Goal: Information Seeking & Learning: Check status

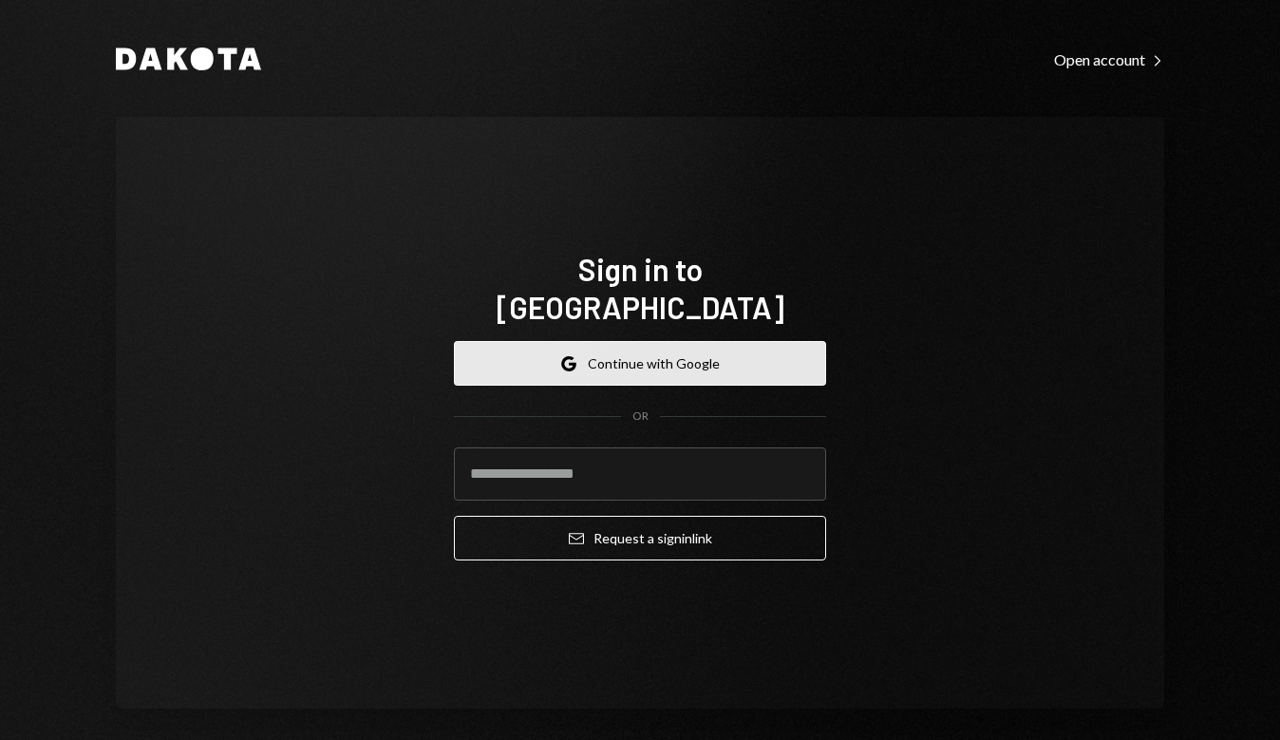
click at [790, 341] on button "Google Continue with Google" at bounding box center [640, 363] width 372 height 45
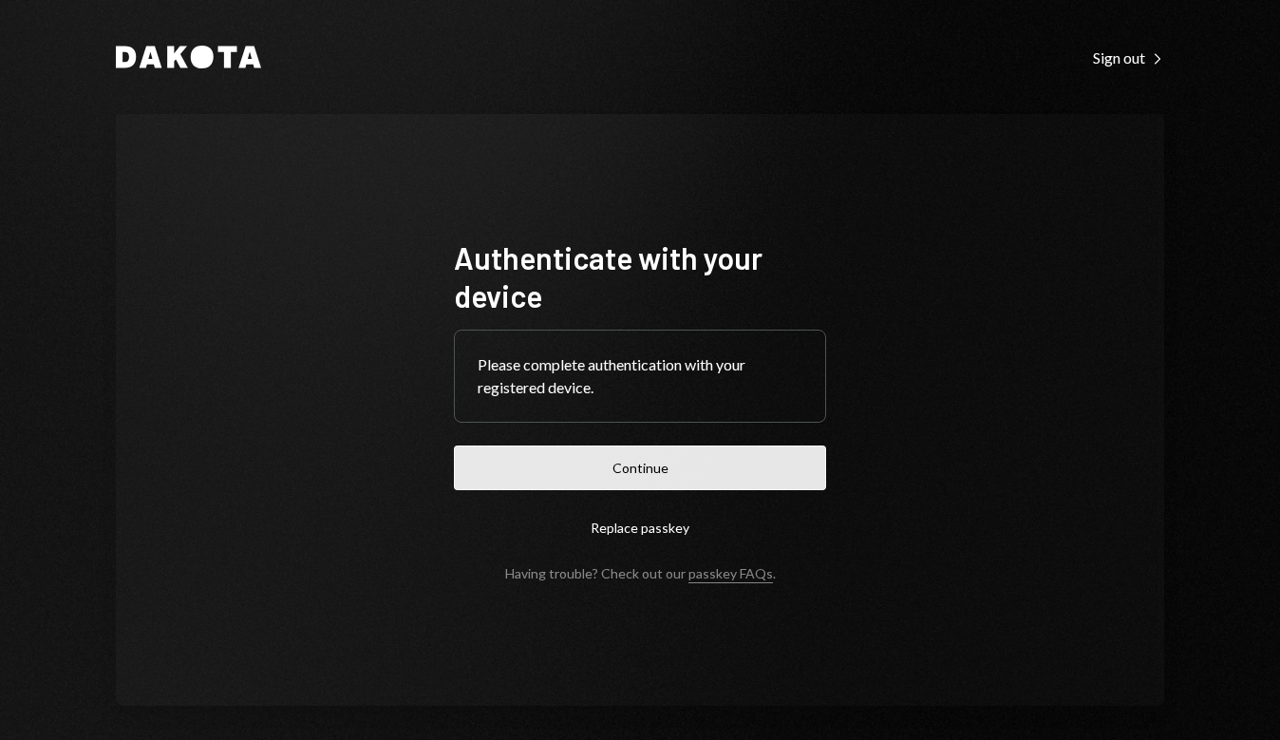
click at [746, 461] on button "Continue" at bounding box center [640, 467] width 372 height 45
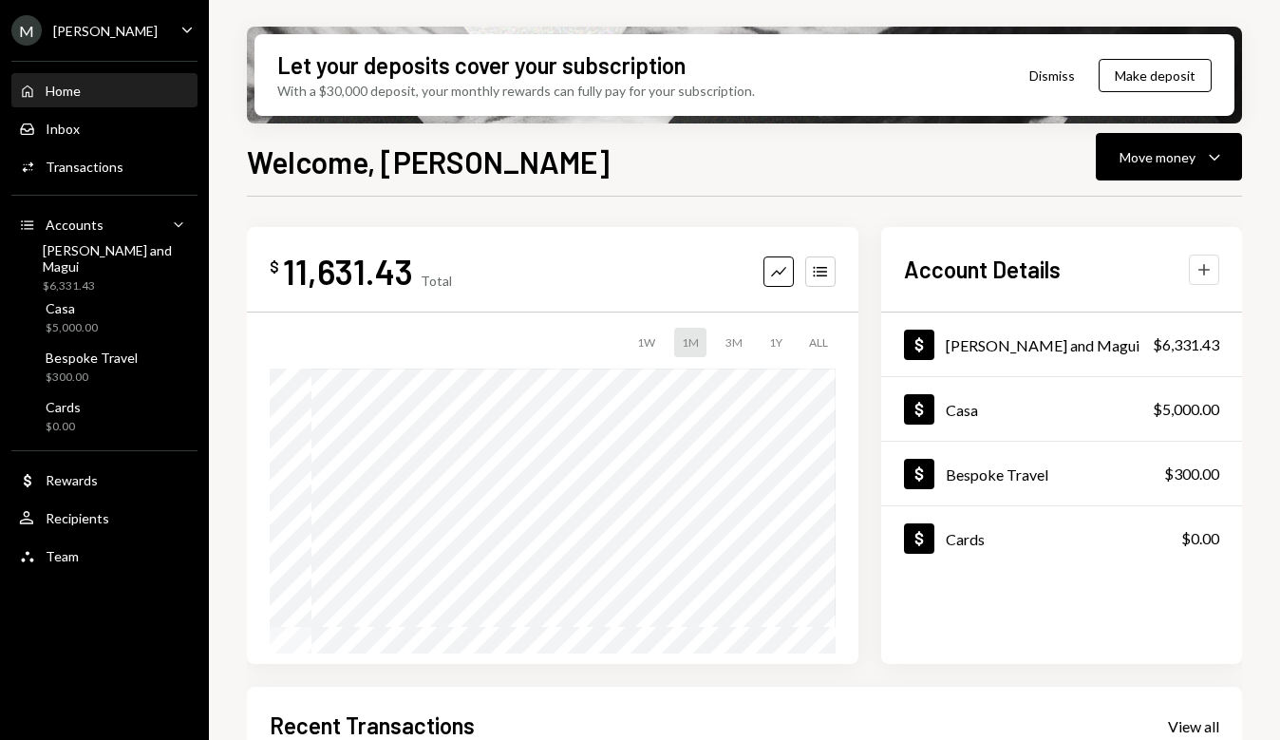
click at [1198, 279] on button "Plus" at bounding box center [1204, 269] width 30 height 30
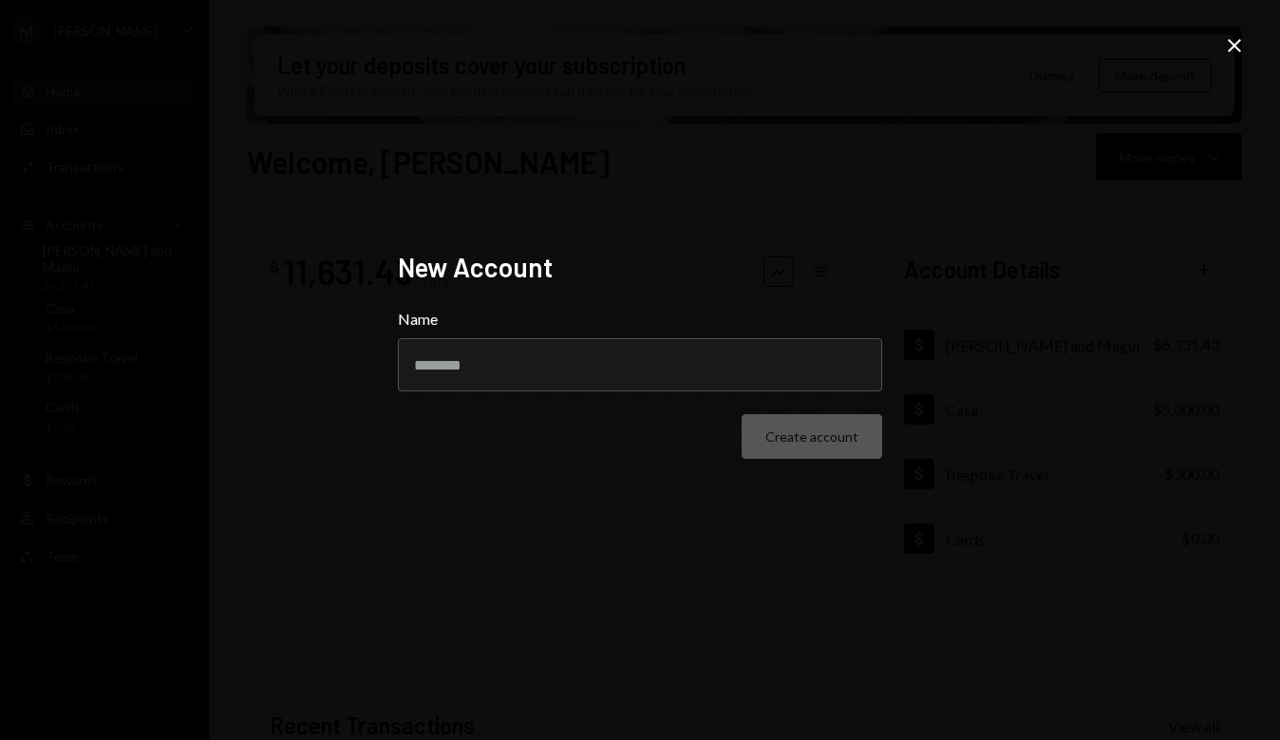
click at [1230, 54] on icon "Close" at bounding box center [1234, 45] width 23 height 23
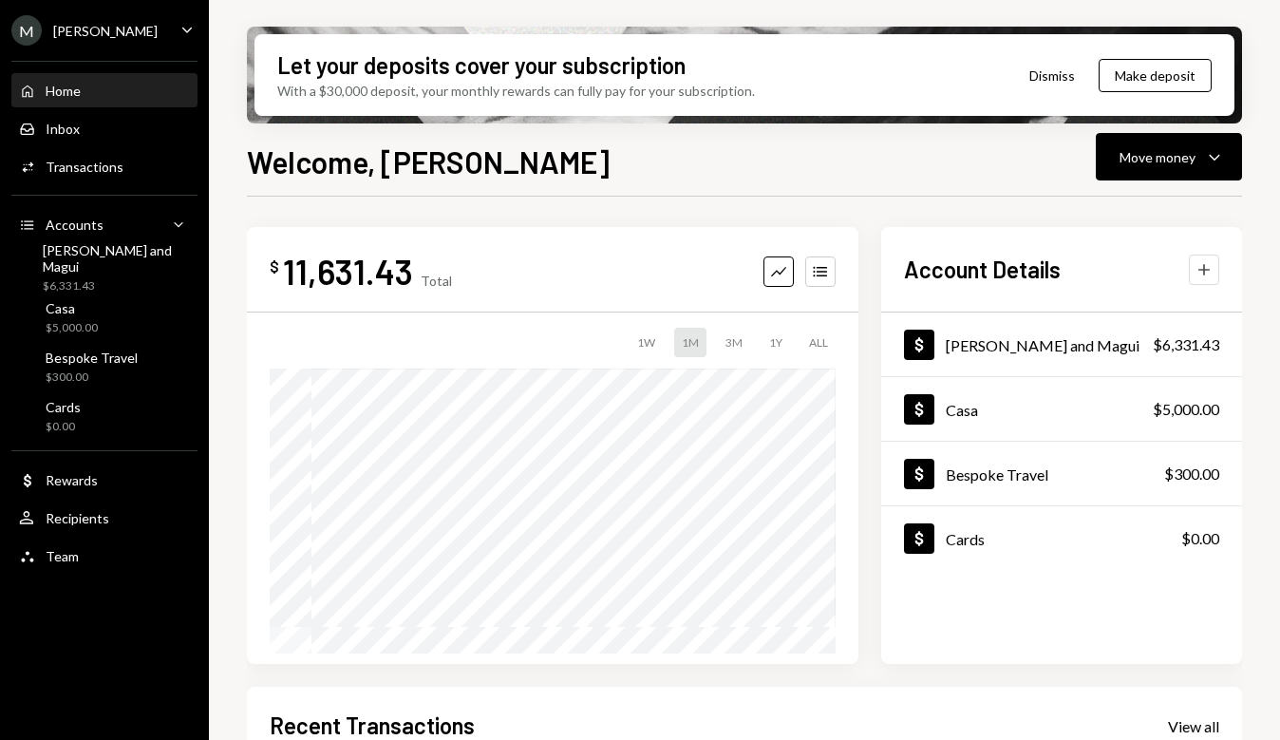
click at [1202, 270] on icon "button" at bounding box center [1203, 269] width 11 height 11
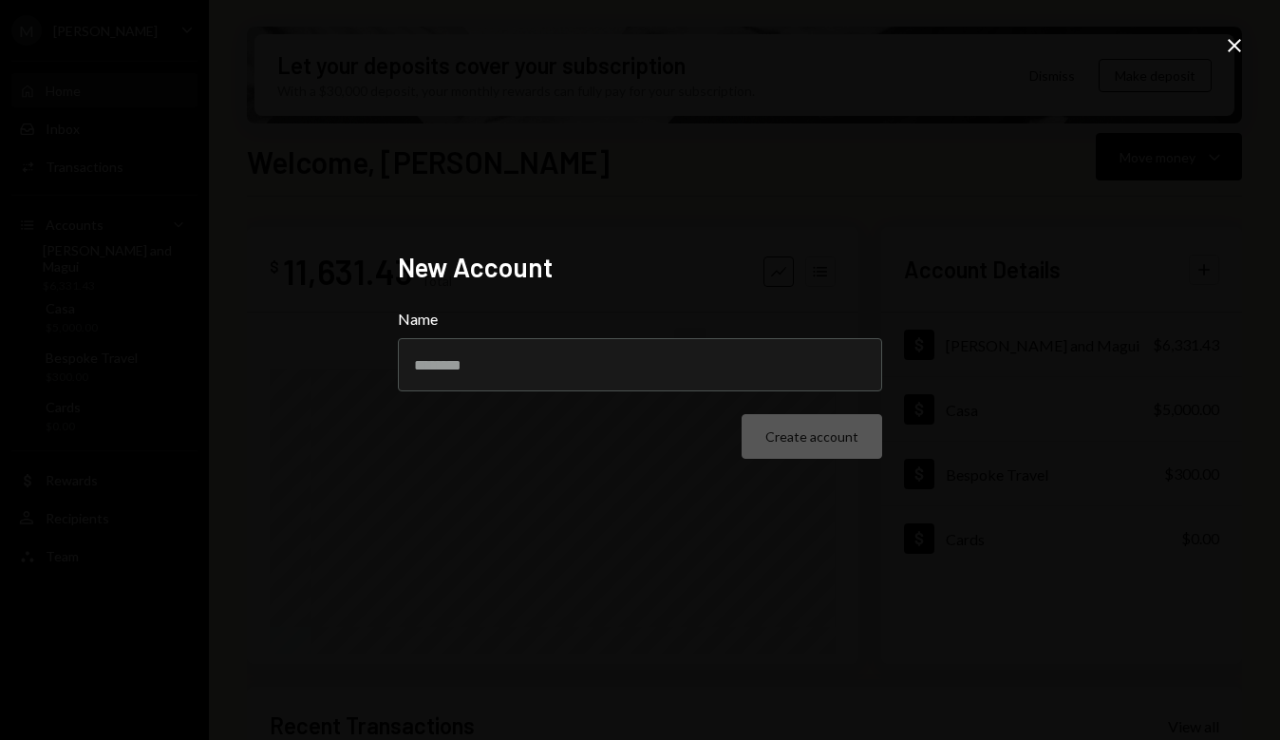
click at [1237, 52] on icon "Close" at bounding box center [1234, 45] width 23 height 23
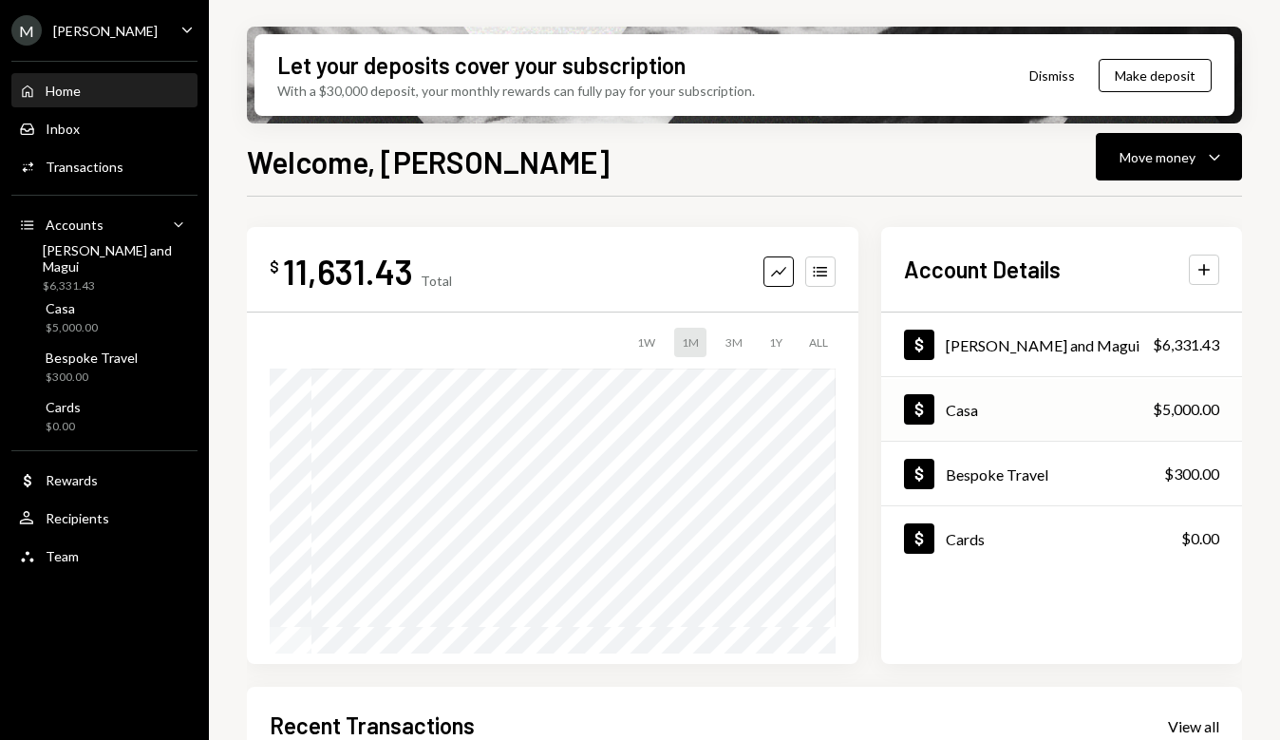
click at [979, 403] on div "Dollar Casa $5,000.00" at bounding box center [1061, 410] width 361 height 62
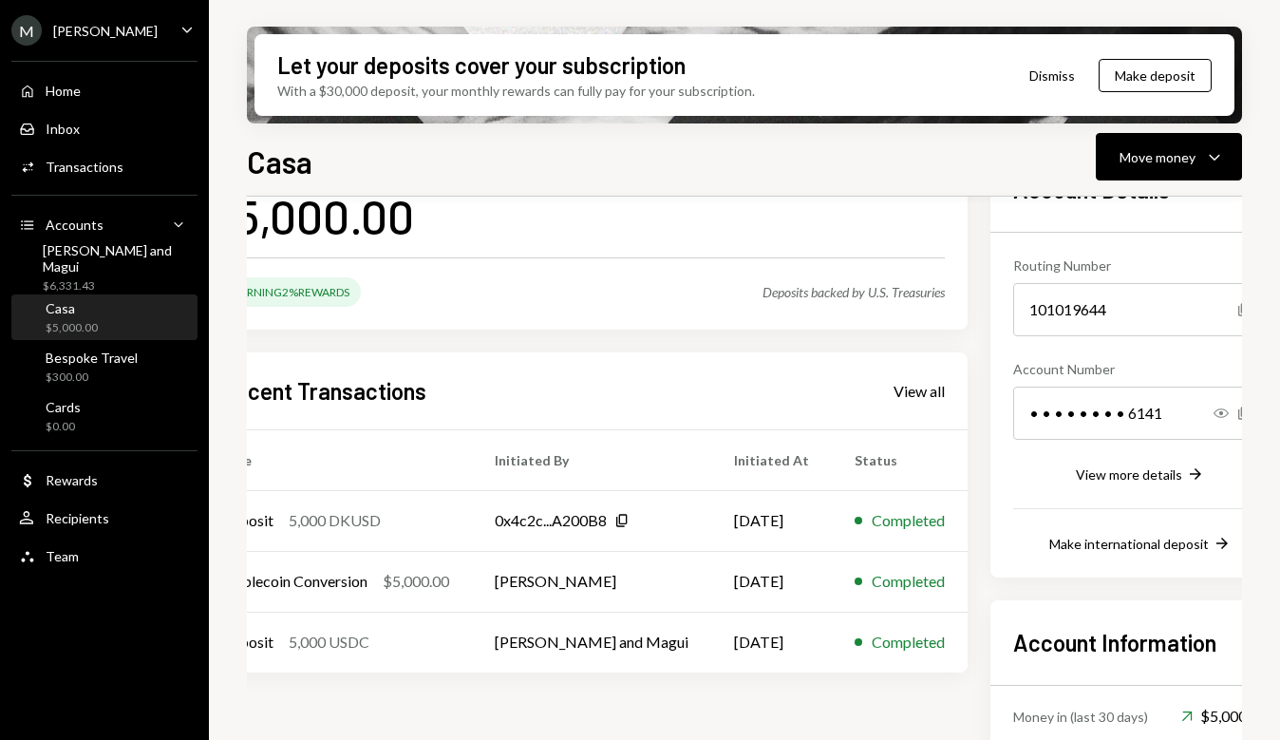
scroll to position [139, 47]
click at [1077, 473] on div "View more details" at bounding box center [1130, 474] width 106 height 16
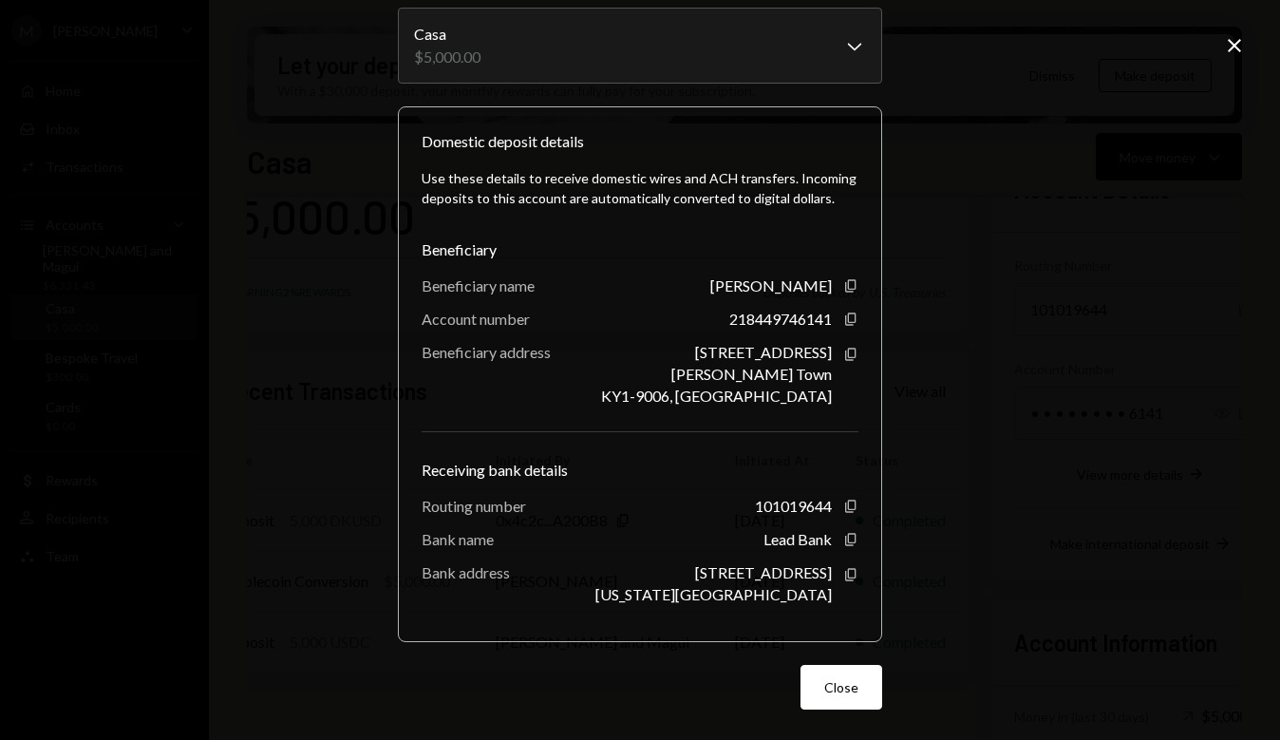
scroll to position [103, 0]
click at [849, 574] on icon "button" at bounding box center [850, 575] width 10 height 12
click at [845, 507] on icon "Copy" at bounding box center [850, 506] width 15 height 15
click at [845, 323] on icon "button" at bounding box center [850, 319] width 10 height 12
click at [1237, 46] on icon "Close" at bounding box center [1234, 45] width 23 height 23
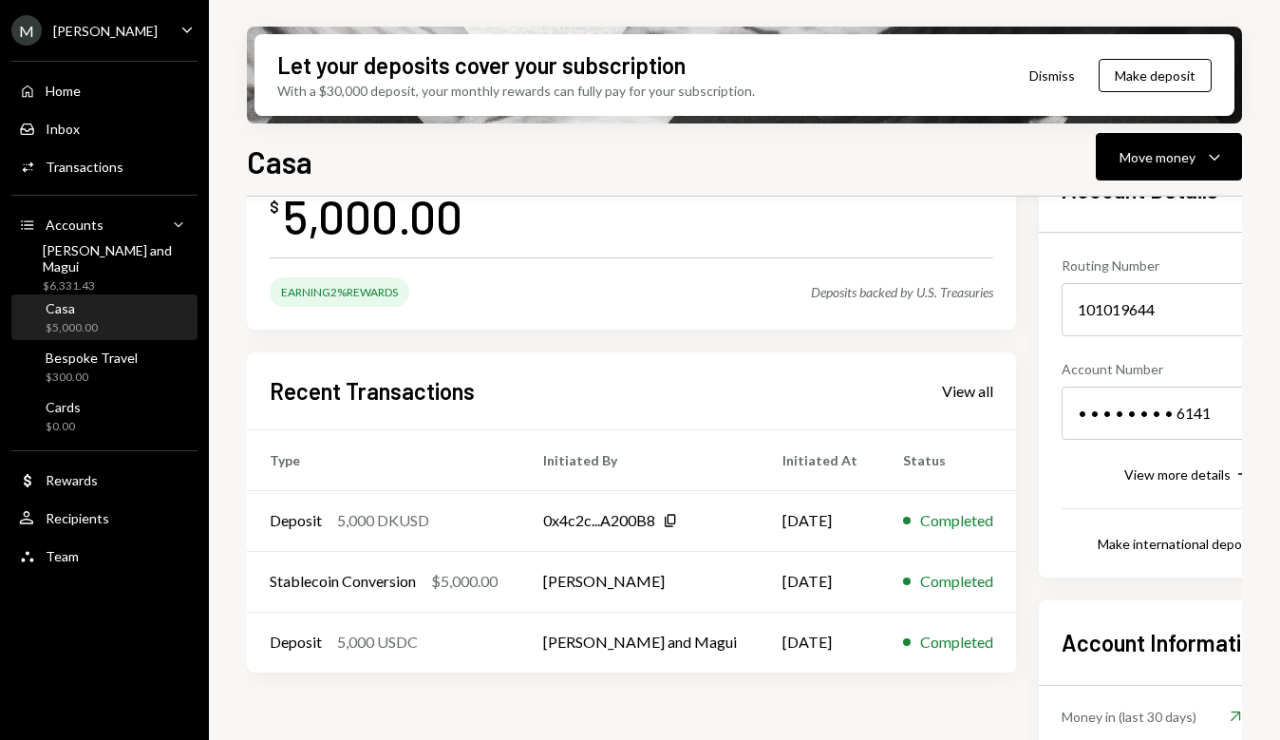
scroll to position [138, 0]
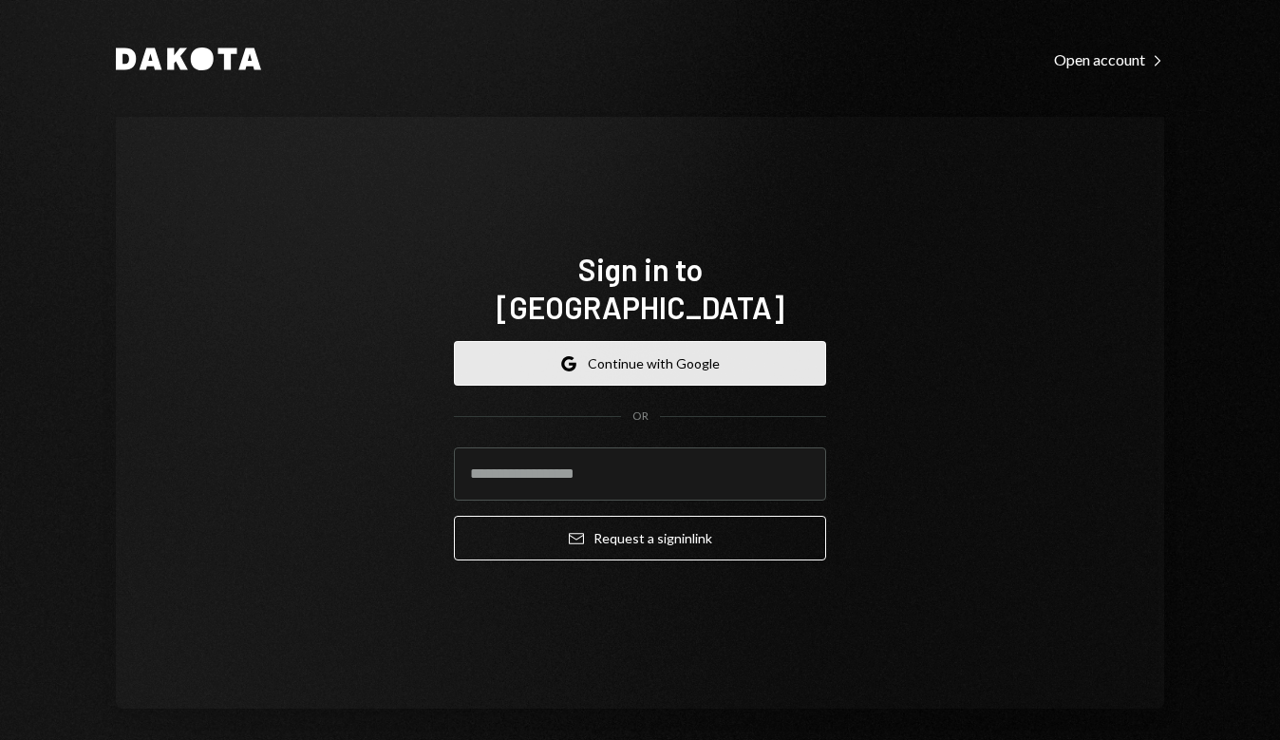
click at [675, 357] on button "Google Continue with Google" at bounding box center [640, 363] width 372 height 45
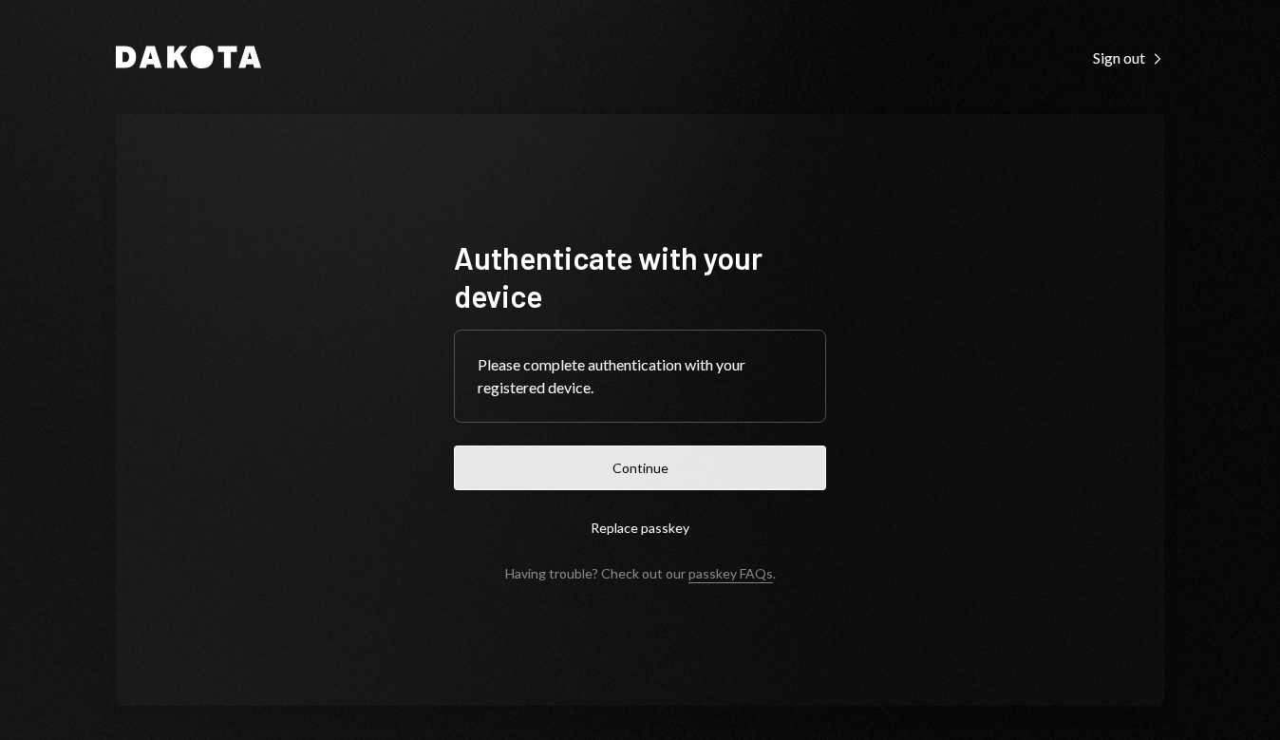
click at [779, 469] on button "Continue" at bounding box center [640, 467] width 372 height 45
